Goal: Information Seeking & Learning: Learn about a topic

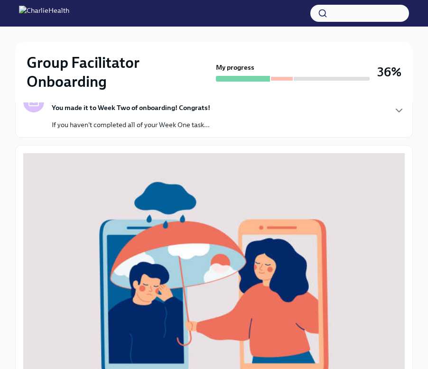
scroll to position [428, 0]
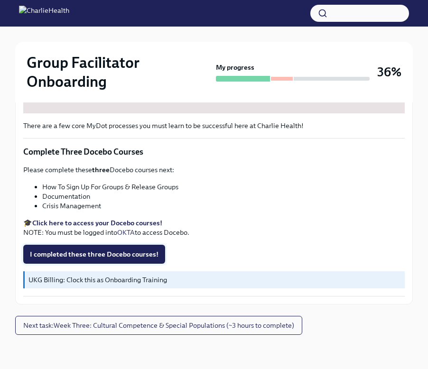
click at [132, 255] on span "I completed these three Docebo courses!" at bounding box center [94, 254] width 129 height 9
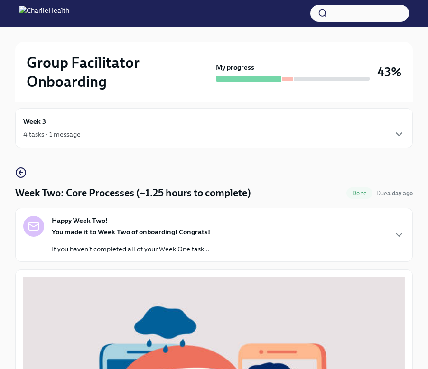
scroll to position [9, 0]
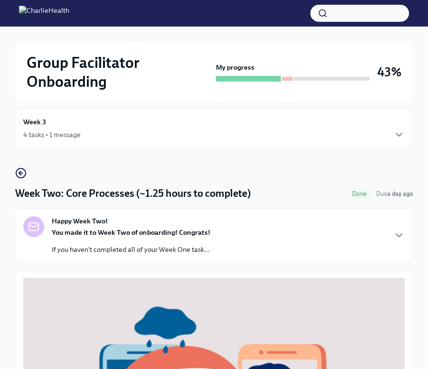
click at [114, 144] on div "Week 3 4 tasks • 1 message" at bounding box center [214, 129] width 398 height 40
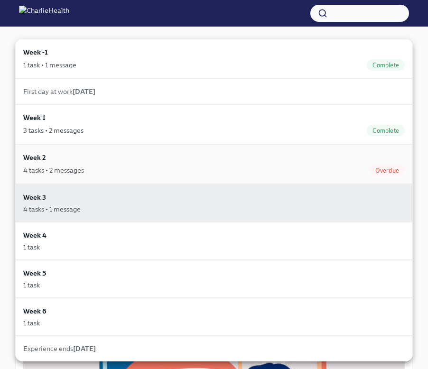
click at [106, 160] on div "Week 2 4 tasks • 2 messages Overdue" at bounding box center [214, 164] width 382 height 24
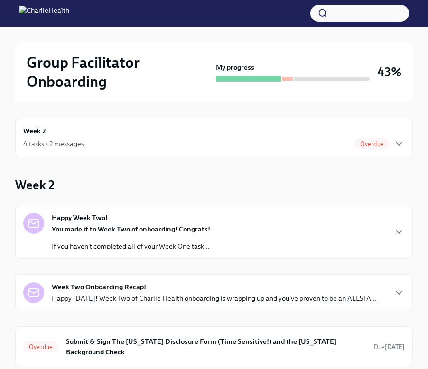
click at [106, 140] on div "4 tasks • 2 messages Overdue" at bounding box center [214, 143] width 382 height 11
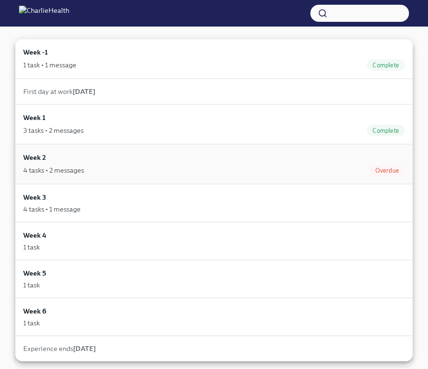
click at [106, 162] on div "Week 2 4 tasks • 2 messages Overdue" at bounding box center [214, 164] width 382 height 24
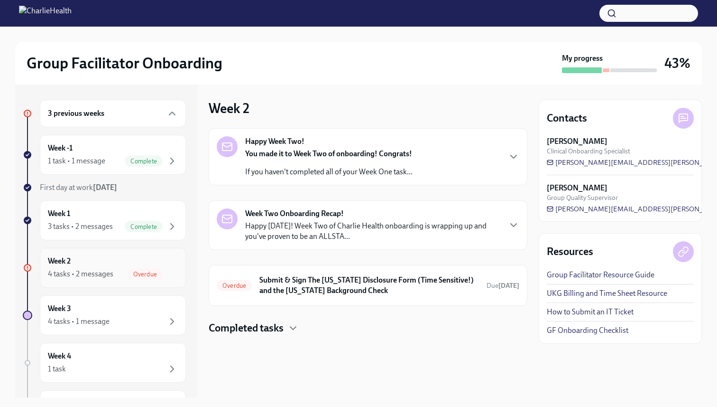
click at [112, 260] on div "Week 2 4 tasks • 2 messages Overdue" at bounding box center [113, 268] width 130 height 24
click at [122, 112] on div "3 previous weeks" at bounding box center [113, 113] width 130 height 11
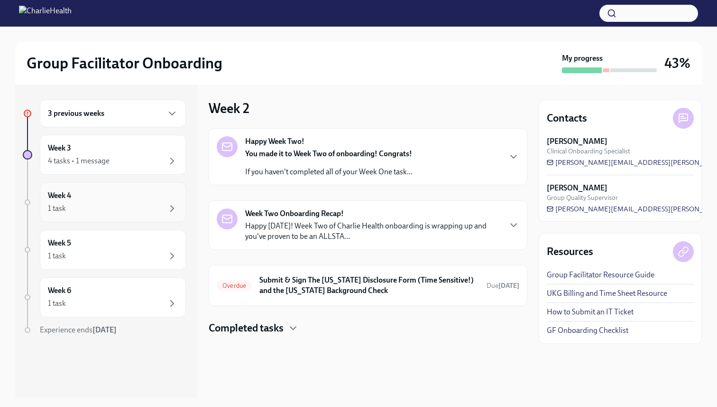
click at [89, 208] on div "1 task" at bounding box center [113, 208] width 130 height 11
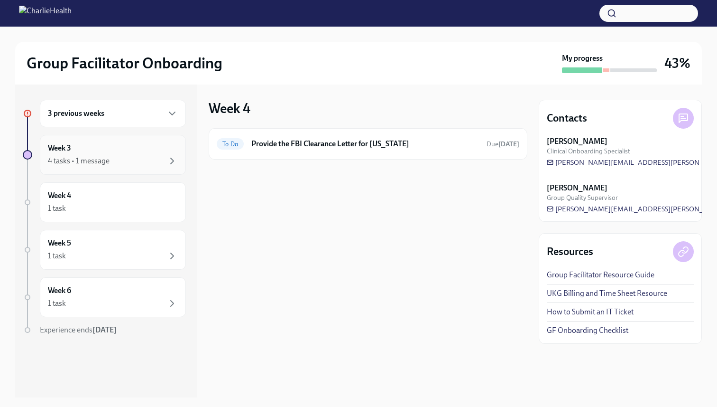
click at [91, 158] on div "4 tasks • 1 message" at bounding box center [79, 161] width 62 height 10
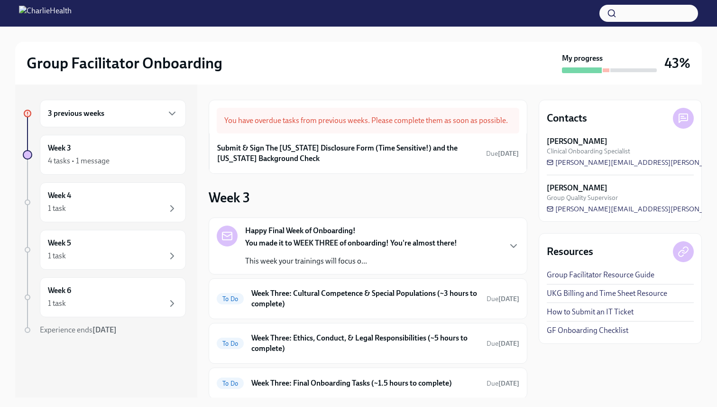
scroll to position [78, 0]
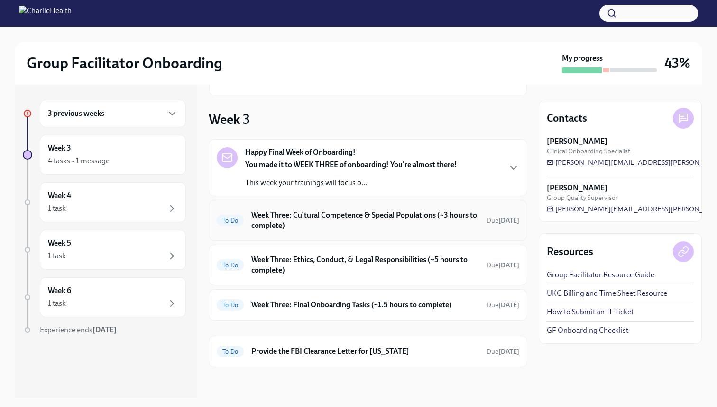
click at [303, 223] on h6 "Week Three: Cultural Competence & Special Populations (~3 hours to complete)" at bounding box center [365, 220] width 228 height 21
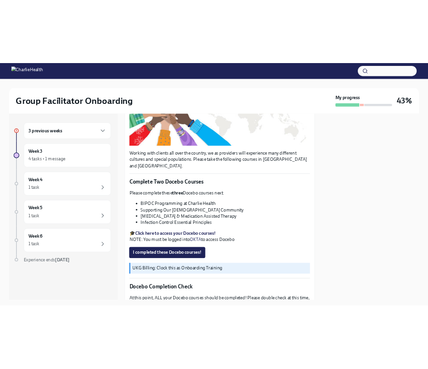
scroll to position [215, 0]
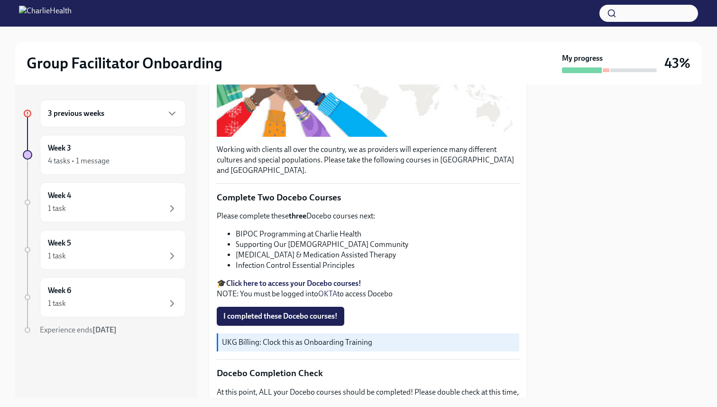
click at [259, 229] on li "BIPOC Programming at Charlie Health" at bounding box center [378, 234] width 284 height 10
copy ul "BIPOC Programming at Charlie Health"
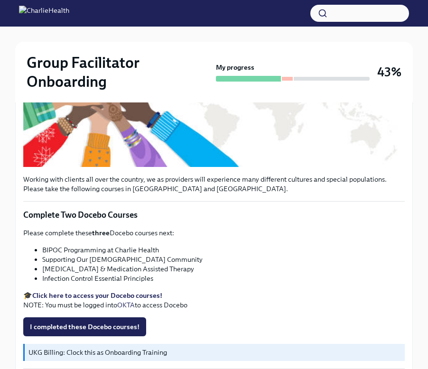
scroll to position [292, 0]
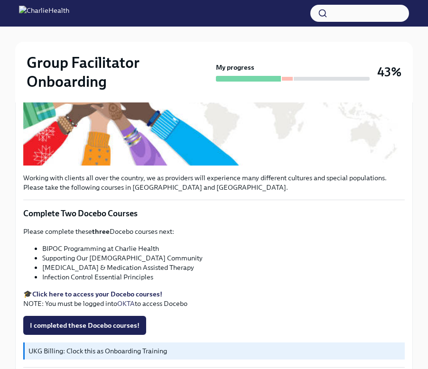
click at [120, 258] on li "Supporting Our [DEMOGRAPHIC_DATA] Community" at bounding box center [223, 257] width 363 height 9
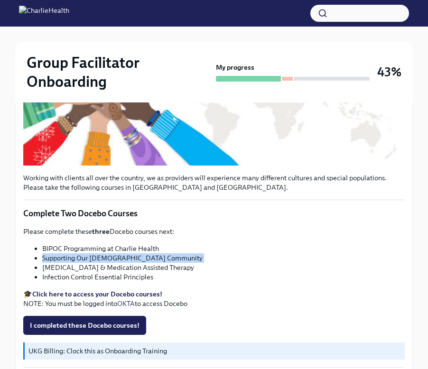
click at [120, 258] on li "Supporting Our [DEMOGRAPHIC_DATA] Community" at bounding box center [223, 257] width 363 height 9
copy ul "Supporting Our [DEMOGRAPHIC_DATA] Community"
click at [116, 294] on strong "Click here to access your Docebo courses!" at bounding box center [97, 294] width 130 height 9
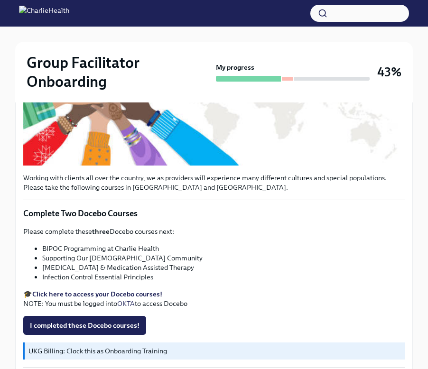
click at [152, 264] on li "[MEDICAL_DATA] & Medication Assisted Therapy" at bounding box center [223, 267] width 363 height 9
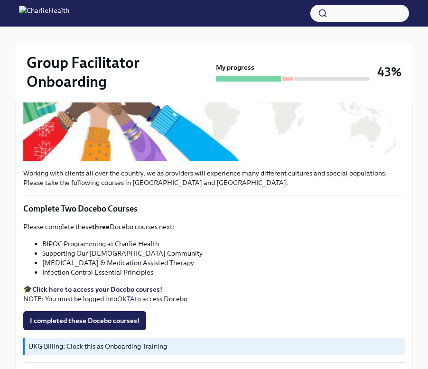
scroll to position [289, 0]
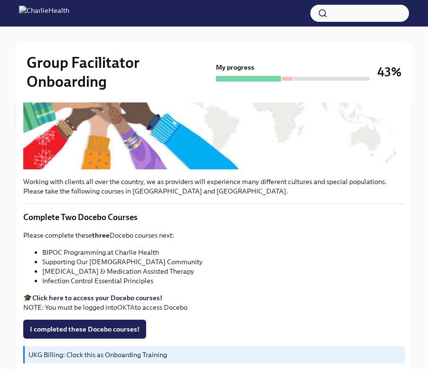
click at [120, 270] on li "[MEDICAL_DATA] & Medication Assisted Therapy" at bounding box center [223, 271] width 363 height 9
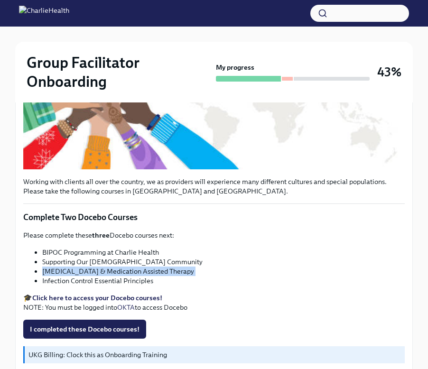
click at [120, 270] on li "[MEDICAL_DATA] & Medication Assisted Therapy" at bounding box center [223, 271] width 363 height 9
copy ul "[MEDICAL_DATA] & Medication Assisted Therapy"
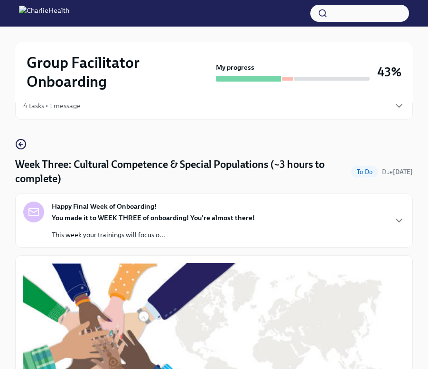
scroll to position [0, 0]
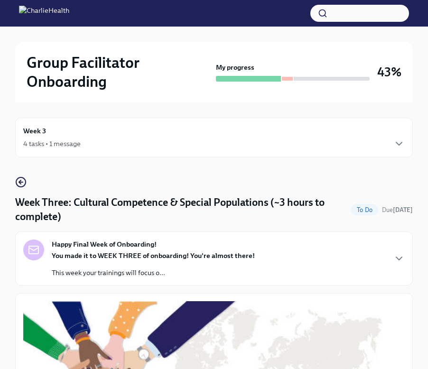
click at [74, 140] on div "4 tasks • 1 message" at bounding box center [51, 143] width 57 height 9
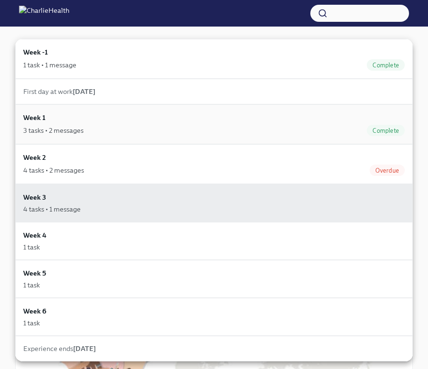
click at [74, 119] on div "Week 1 3 tasks • 2 messages Complete" at bounding box center [214, 124] width 382 height 24
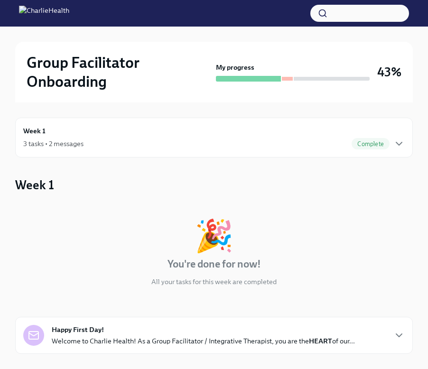
click at [75, 150] on div "Week 1 3 tasks • 2 messages Complete" at bounding box center [214, 138] width 398 height 40
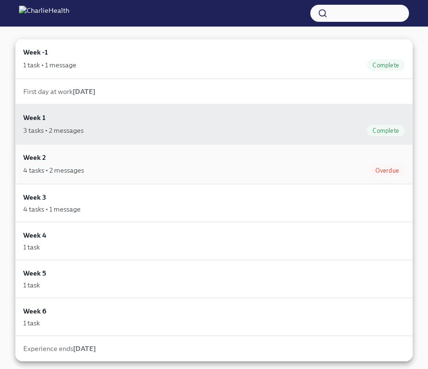
click at [68, 167] on div "4 tasks • 2 messages" at bounding box center [53, 170] width 61 height 9
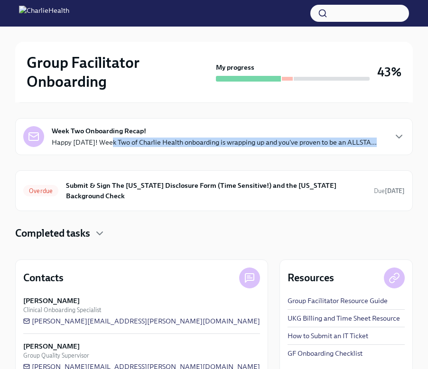
click at [108, 147] on div "Week Two Onboarding Recap! Happy [DATE]! Week Two of Charlie Health onboarding …" at bounding box center [214, 136] width 398 height 37
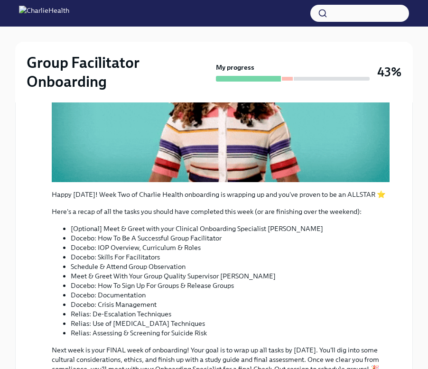
scroll to position [111, 0]
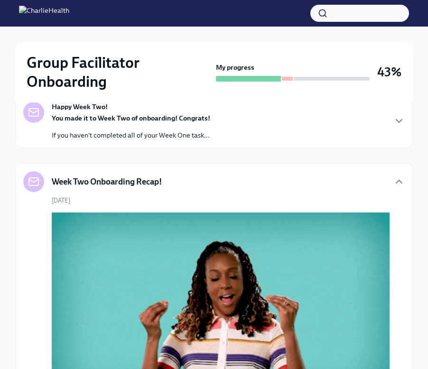
click at [113, 112] on div "Happy Week Two! You made it to Week Two of onboarding! Congrats! If you haven't…" at bounding box center [131, 121] width 158 height 38
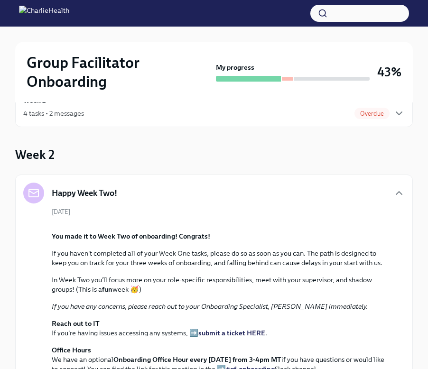
scroll to position [0, 0]
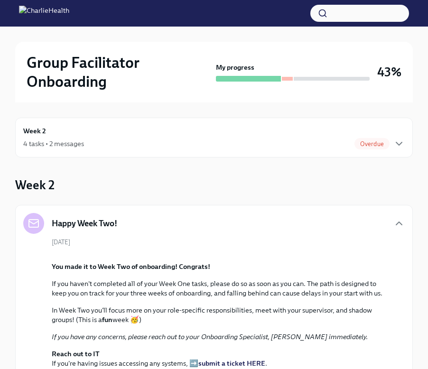
click at [70, 135] on div "Week 2 4 tasks • 2 messages Overdue" at bounding box center [214, 138] width 382 height 24
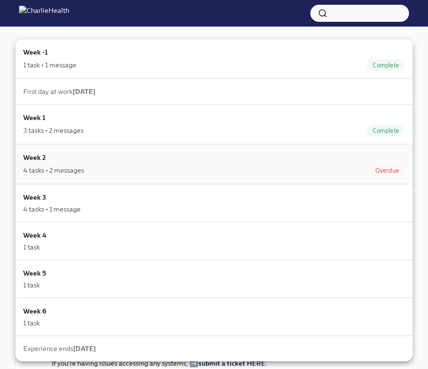
click at [102, 164] on div "Week 2 4 tasks • 2 messages Overdue" at bounding box center [214, 164] width 382 height 24
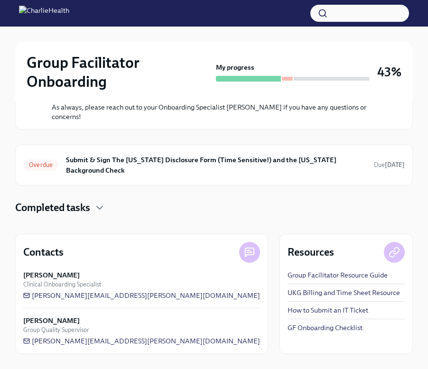
scroll to position [916, 0]
click at [92, 209] on div "Completed tasks" at bounding box center [214, 208] width 398 height 14
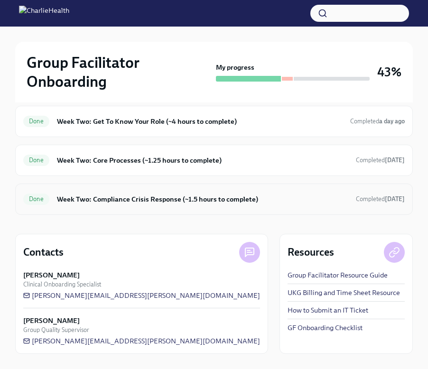
click at [94, 200] on h6 "Week Two: Compliance Crisis Response (~1.5 hours to complete)" at bounding box center [202, 199] width 291 height 10
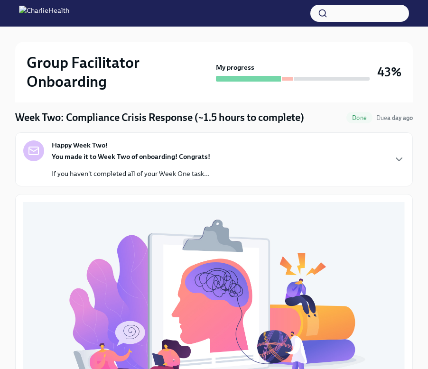
scroll to position [84, 0]
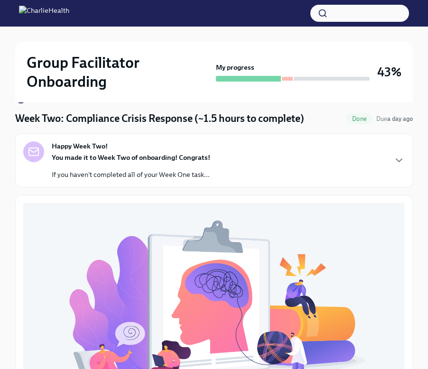
click at [21, 104] on div "Week Two: Compliance Crisis Response (~1.5 hours to complete) Done Due a day ag…" at bounding box center [214, 367] width 398 height 549
click at [21, 102] on div "Group Facilitator Onboarding My progress 43%" at bounding box center [214, 72] width 398 height 61
click at [21, 103] on circle "button" at bounding box center [20, 97] width 9 height 9
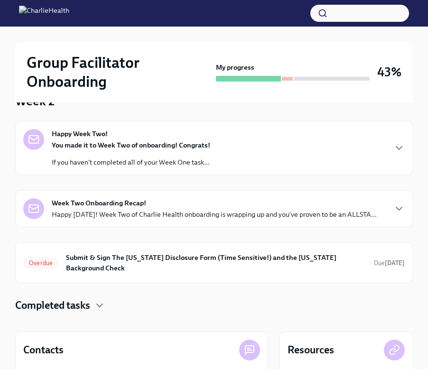
scroll to position [182, 0]
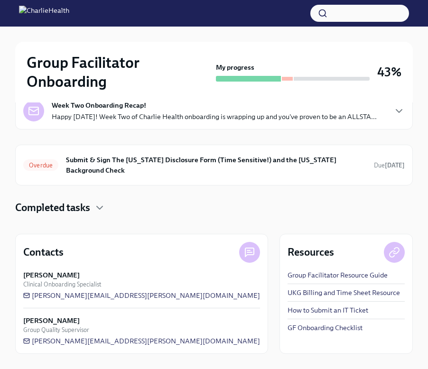
click at [88, 205] on h4 "Completed tasks" at bounding box center [52, 208] width 75 height 14
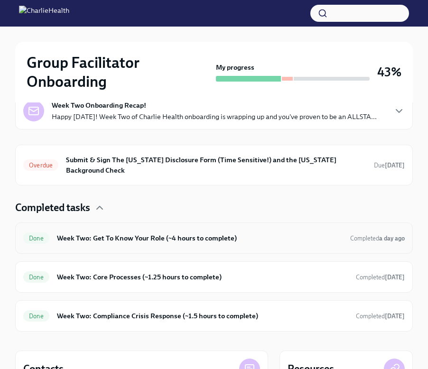
click at [111, 233] on h6 "Week Two: Get To Know Your Role (~4 hours to complete)" at bounding box center [200, 238] width 286 height 10
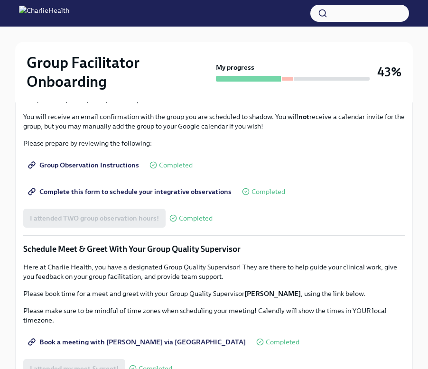
scroll to position [560, 0]
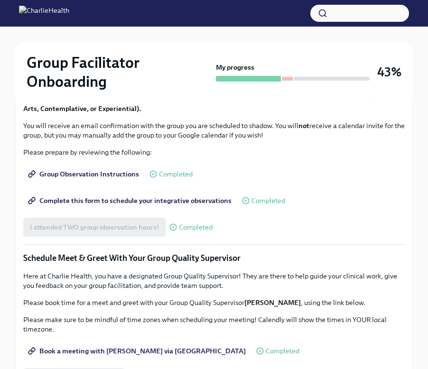
copy ul "IOP Overview, Curriculum & Roles"
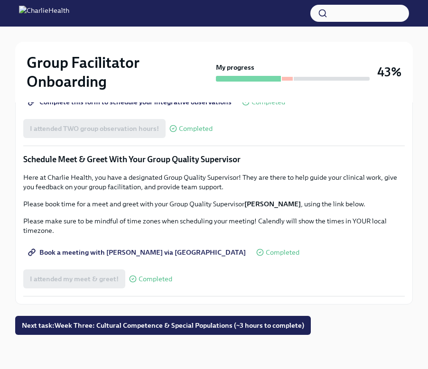
scroll to position [945, 0]
click at [140, 326] on span "Next task : Week Three: Cultural Competence & Special Populations (~3 hours to …" at bounding box center [163, 325] width 282 height 9
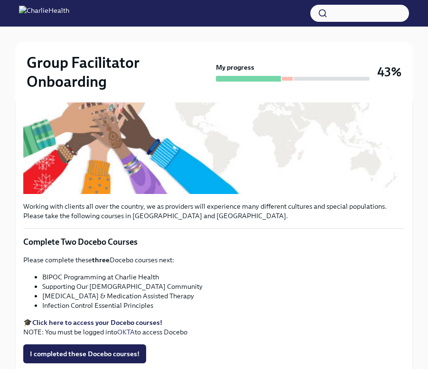
scroll to position [263, 0]
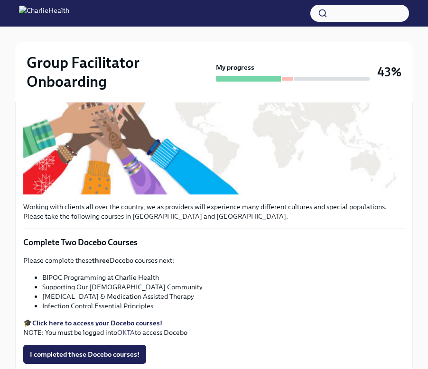
click at [113, 324] on strong "Click here to access your Docebo courses!" at bounding box center [97, 323] width 130 height 9
click at [122, 294] on li "[MEDICAL_DATA] & Medication Assisted Therapy" at bounding box center [223, 296] width 363 height 9
copy ul "[MEDICAL_DATA] & Medication Assisted Therapy"
